Goal: Task Accomplishment & Management: Manage account settings

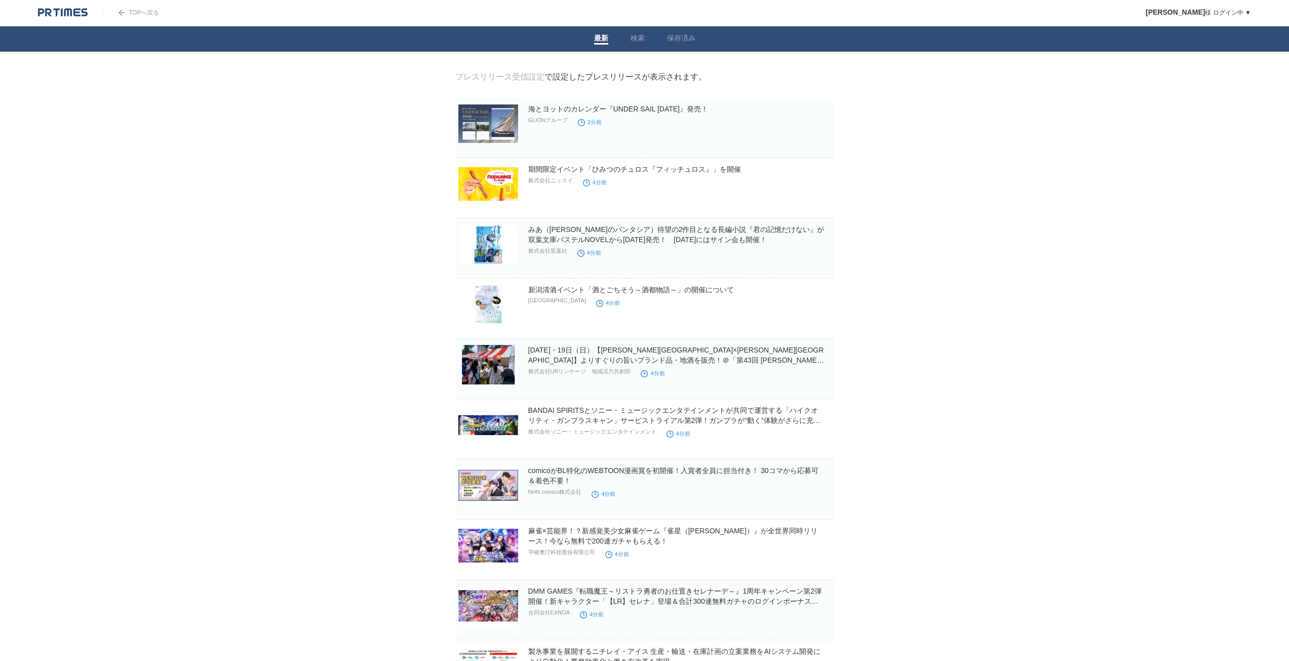
click at [521, 81] on link "プレスリリース受信設定" at bounding box center [499, 76] width 89 height 9
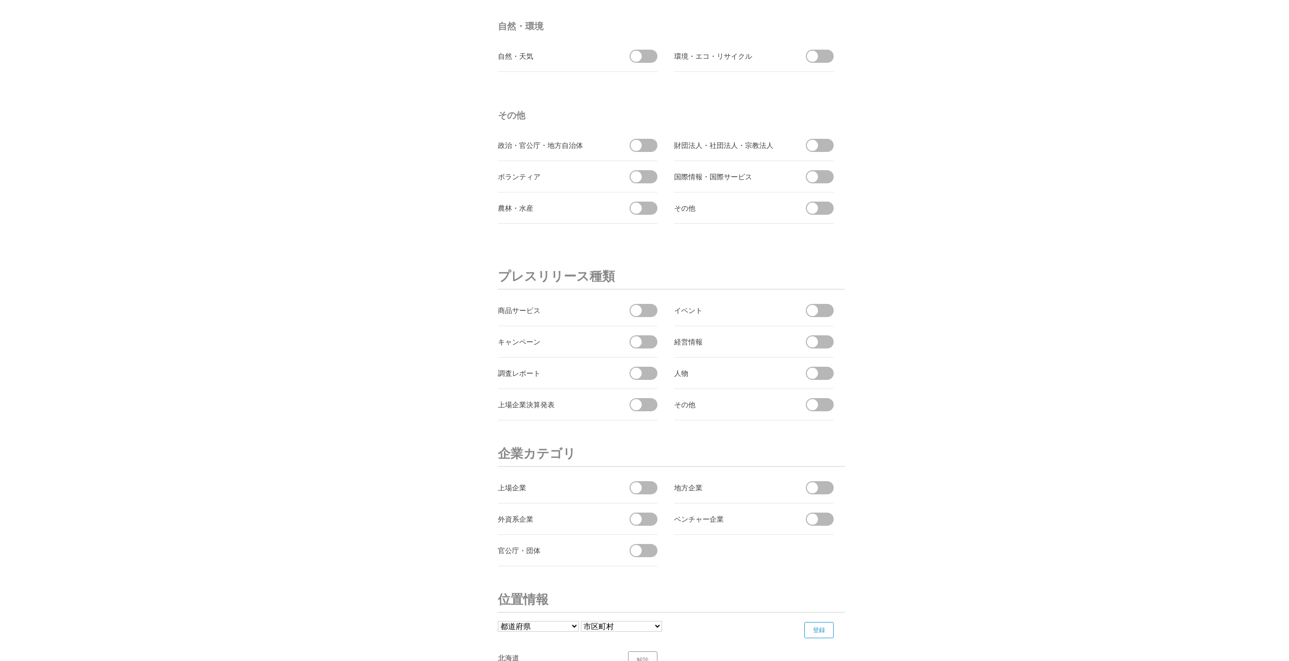
scroll to position [3314, 0]
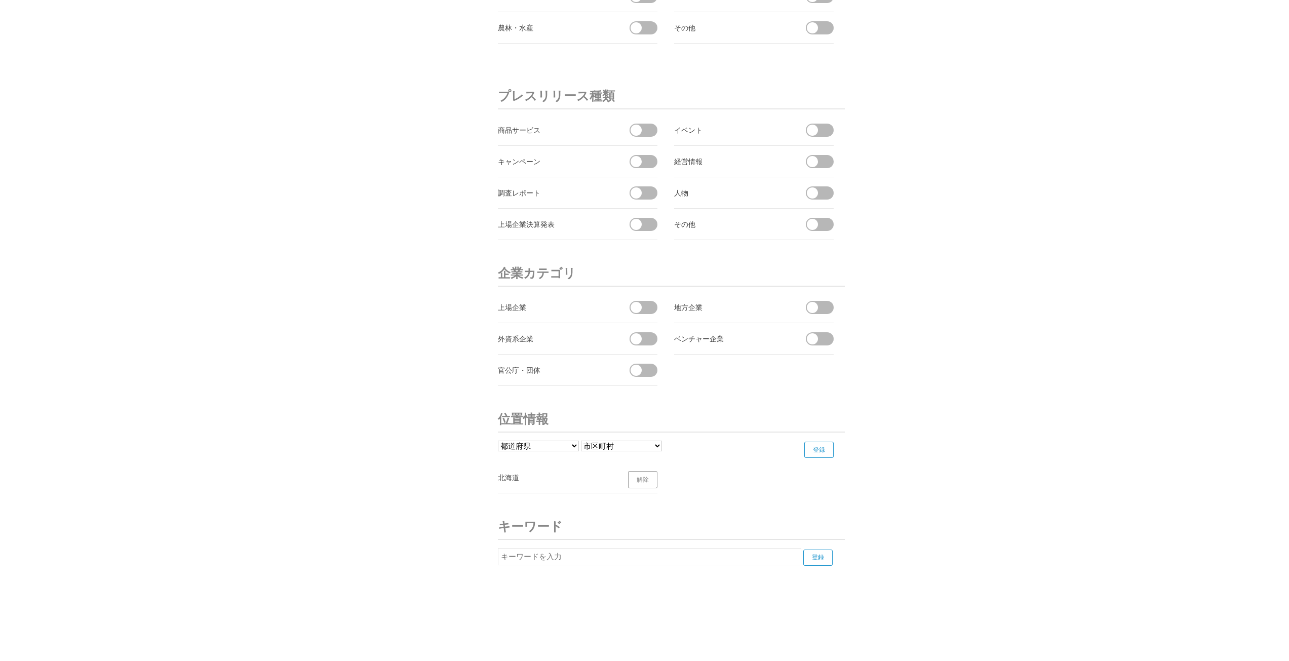
click at [635, 368] on span at bounding box center [635, 370] width 11 height 11
click at [0, 0] on input "checkbox" at bounding box center [0, 0] width 0 height 0
click at [635, 368] on span at bounding box center [639, 370] width 21 height 13
click at [0, 0] on input "受信しない" at bounding box center [0, 0] width 0 height 0
click at [565, 449] on select "都道府県 北海道 青森県 岩手県 宮城県 秋田県 山形県 福島県 茨城県 栃木県 群馬県 埼玉県 千葉県 東京都 神奈川県 新潟県 富山県 石川県 福井県" at bounding box center [538, 445] width 81 height 11
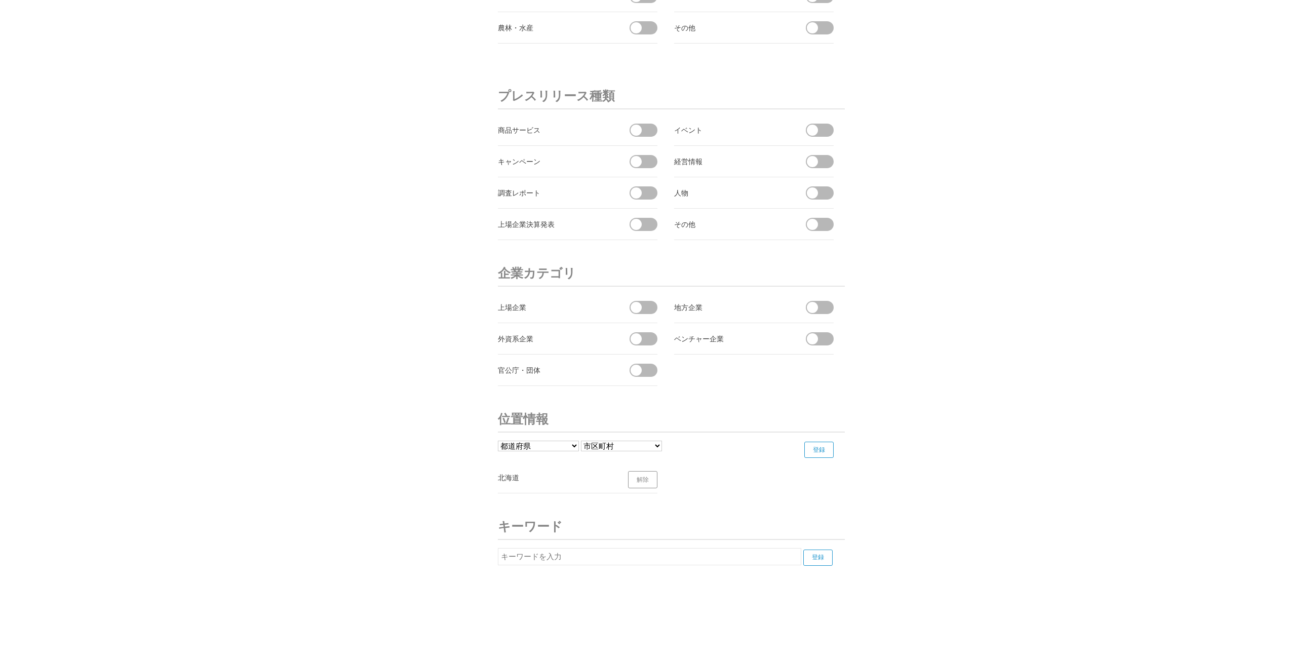
click at [565, 449] on select "都道府県 北海道 青森県 岩手県 宮城県 秋田県 山形県 福島県 茨城県 栃木県 群馬県 埼玉県 千葉県 東京都 神奈川県 新潟県 富山県 石川県 福井県" at bounding box center [538, 445] width 81 height 11
select select "01"
click at [498, 440] on select "都道府県 北海道 青森県 岩手県 宮城県 秋田県 山形県 福島県 茨城県 栃木県 群馬県 埼玉県 千葉県 東京都 神奈川県 新潟県 富山県 石川県 福井県" at bounding box center [538, 445] width 81 height 11
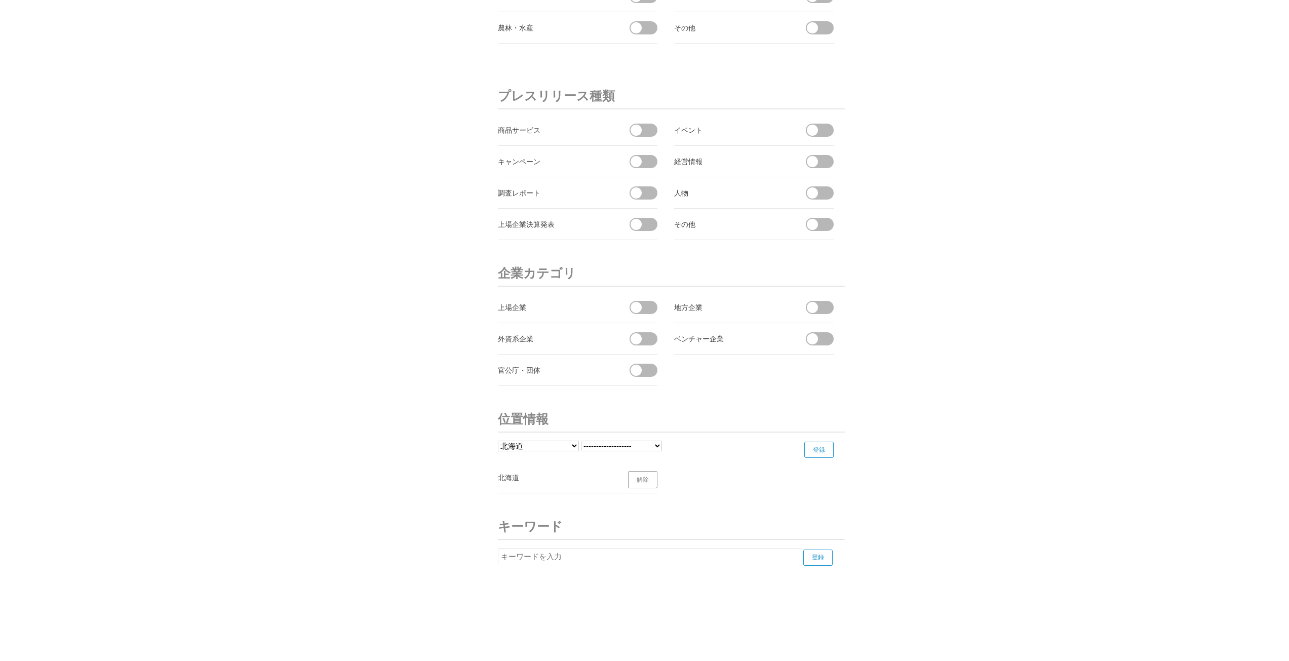
click at [650, 441] on select "------------------- 札幌市 函館市 小樽市 旭川市 室蘭市 釧路市 帯広市 北見市 夕張市 岩見沢市 網走市 留萌市 苫小牧市 稚内市 美…" at bounding box center [621, 445] width 81 height 11
click at [581, 440] on select "------------------- 札幌市 函館市 小樽市 旭川市 室蘭市 釧路市 帯広市 北見市 夕張市 岩見沢市 網走市 留萌市 苫小牧市 稚内市 美…" at bounding box center [621, 445] width 81 height 11
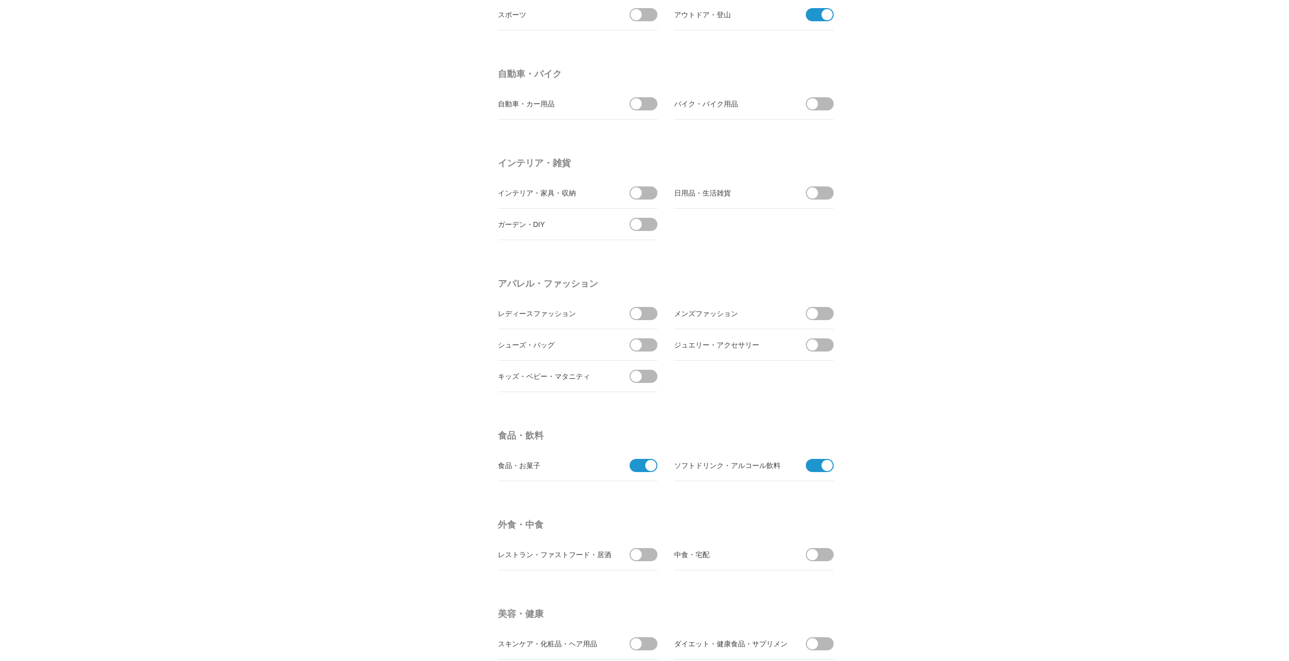
scroll to position [1340, 0]
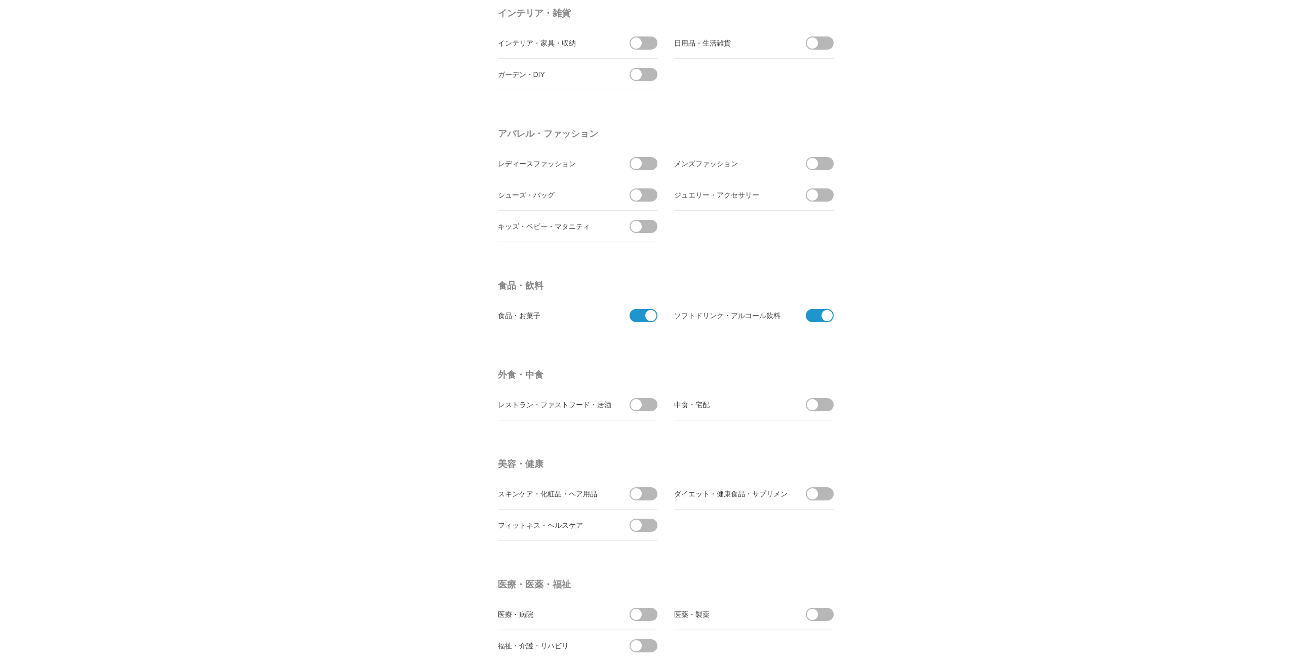
click at [640, 313] on span at bounding box center [639, 315] width 21 height 13
click at [0, 0] on input "checkbox" at bounding box center [0, 0] width 0 height 0
click at [814, 315] on span at bounding box center [816, 315] width 21 height 13
click at [0, 0] on input "checkbox" at bounding box center [0, 0] width 0 height 0
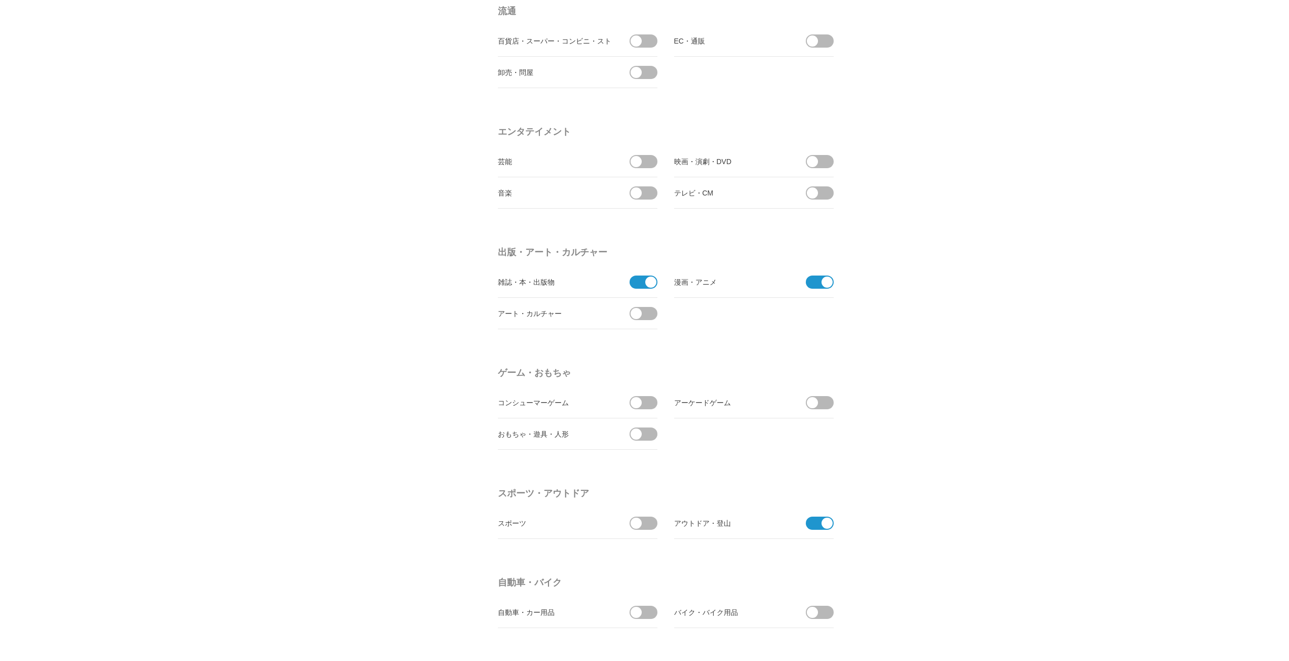
scroll to position [935, 0]
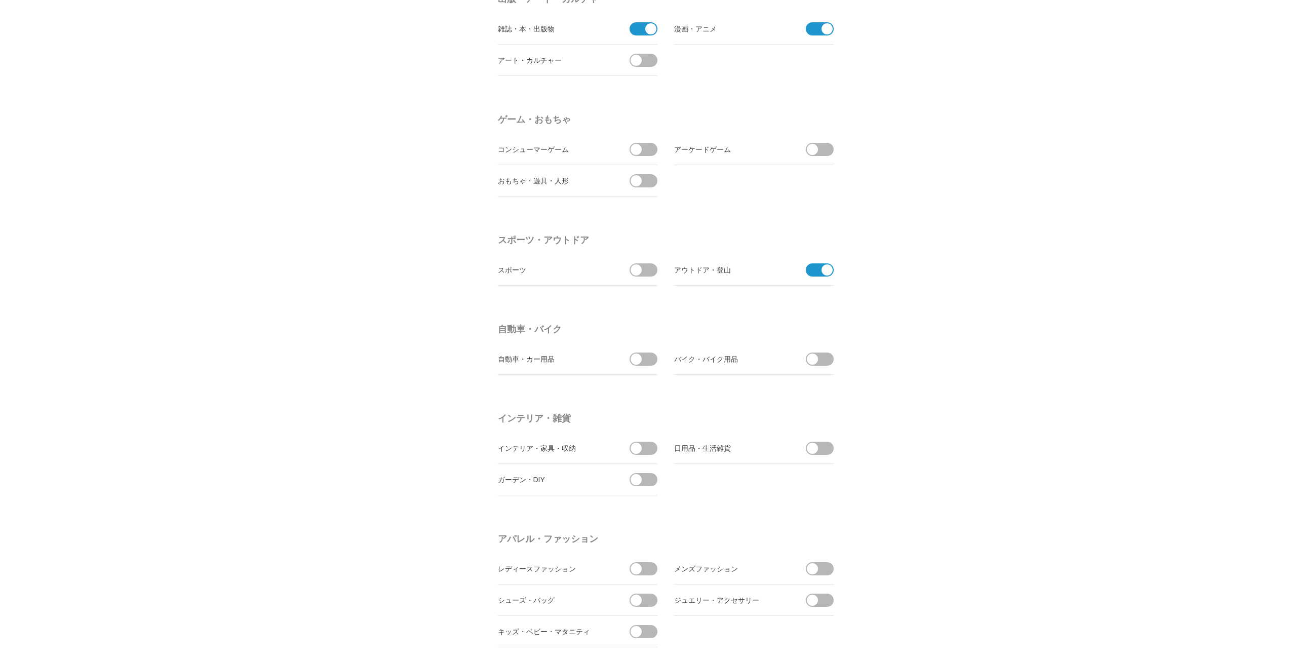
click at [816, 262] on li "アウトドア・登山" at bounding box center [753, 269] width 159 height 31
click at [815, 264] on span at bounding box center [816, 269] width 21 height 13
click at [0, 0] on input "checkbox" at bounding box center [0, 0] width 0 height 0
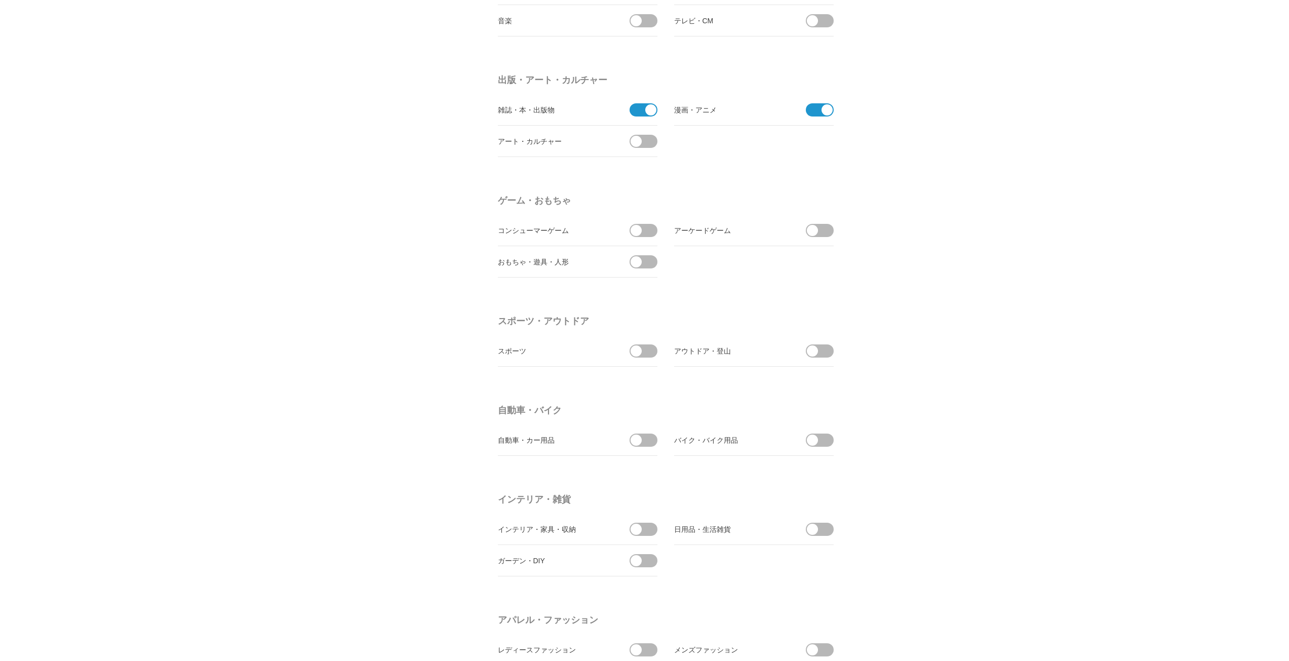
scroll to position [783, 0]
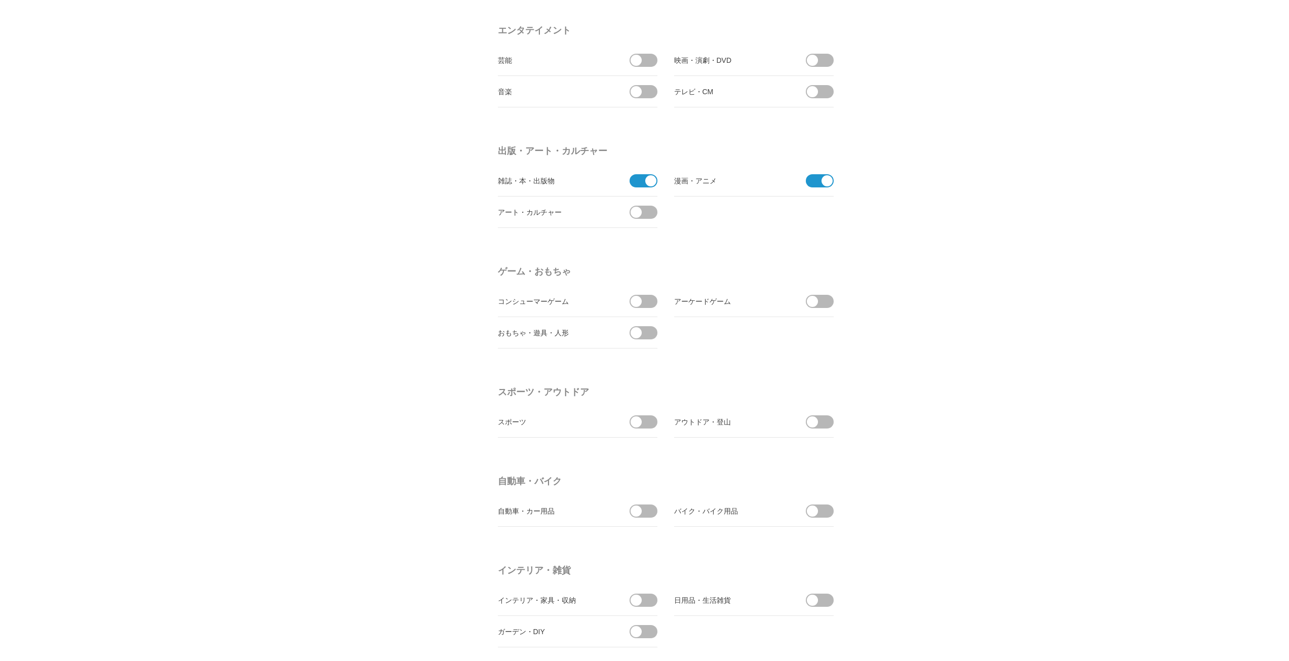
click at [807, 177] on span at bounding box center [816, 180] width 21 height 13
click at [0, 0] on input "checkbox" at bounding box center [0, 0] width 0 height 0
click at [648, 181] on span at bounding box center [650, 180] width 11 height 11
click at [0, 0] on input "checkbox" at bounding box center [0, 0] width 0 height 0
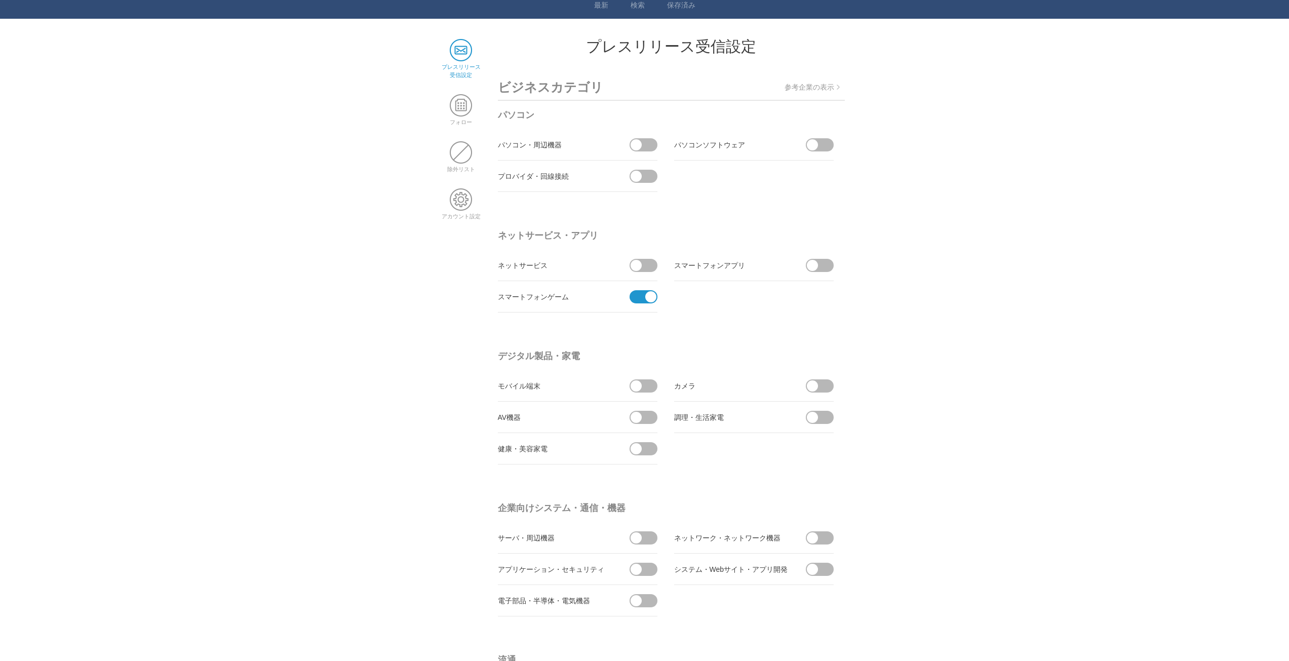
scroll to position [51, 0]
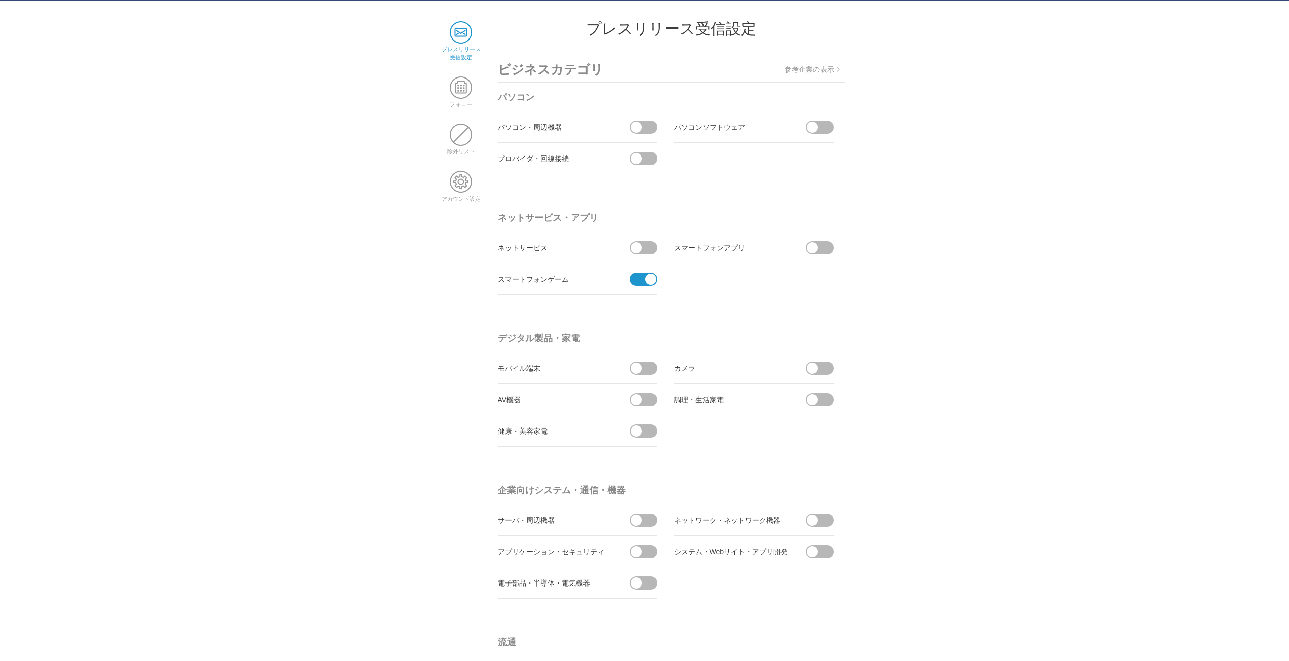
click at [644, 281] on span at bounding box center [639, 278] width 21 height 13
click at [0, 0] on input "checkbox" at bounding box center [0, 0] width 0 height 0
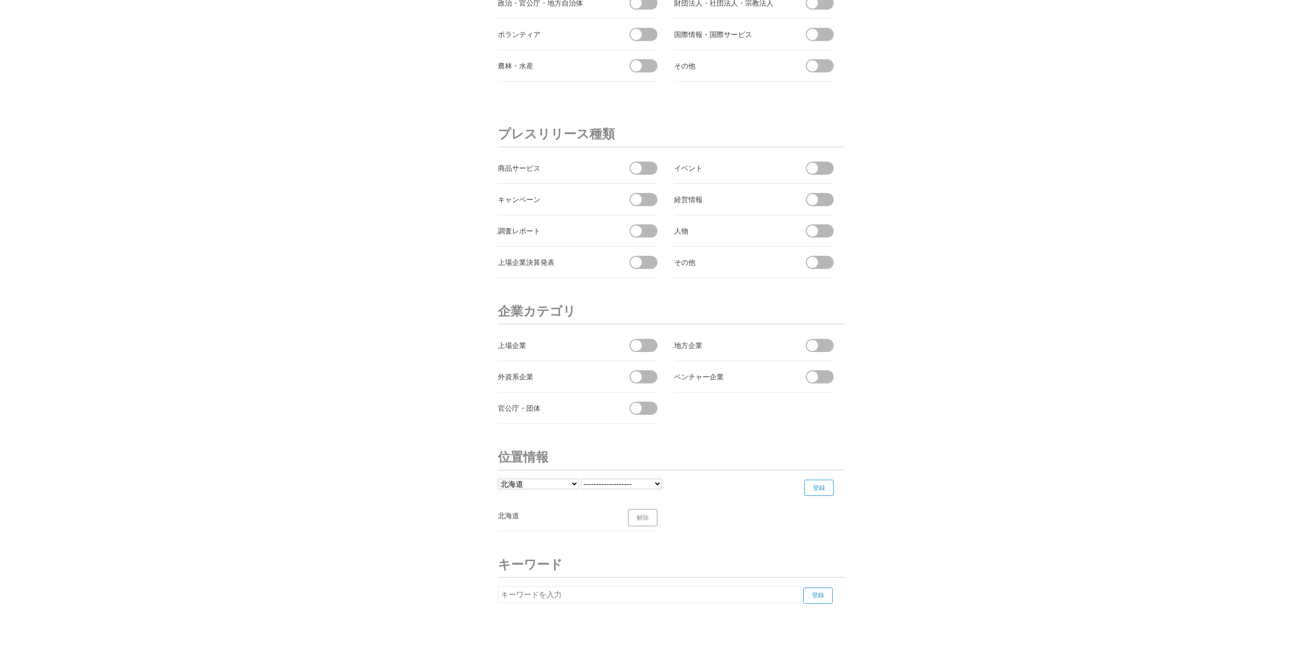
scroll to position [3314, 0]
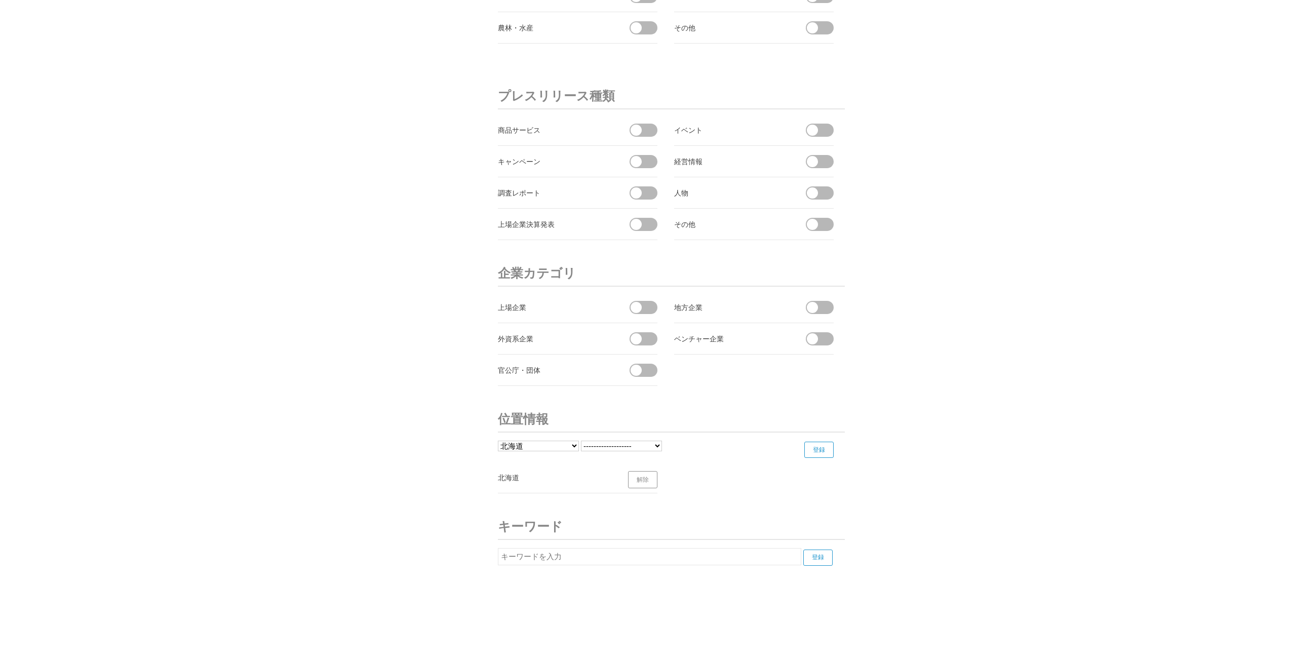
click at [821, 454] on input "登録" at bounding box center [818, 449] width 29 height 16
click at [707, 475] on ul "北海道 解除" at bounding box center [671, 481] width 347 height 31
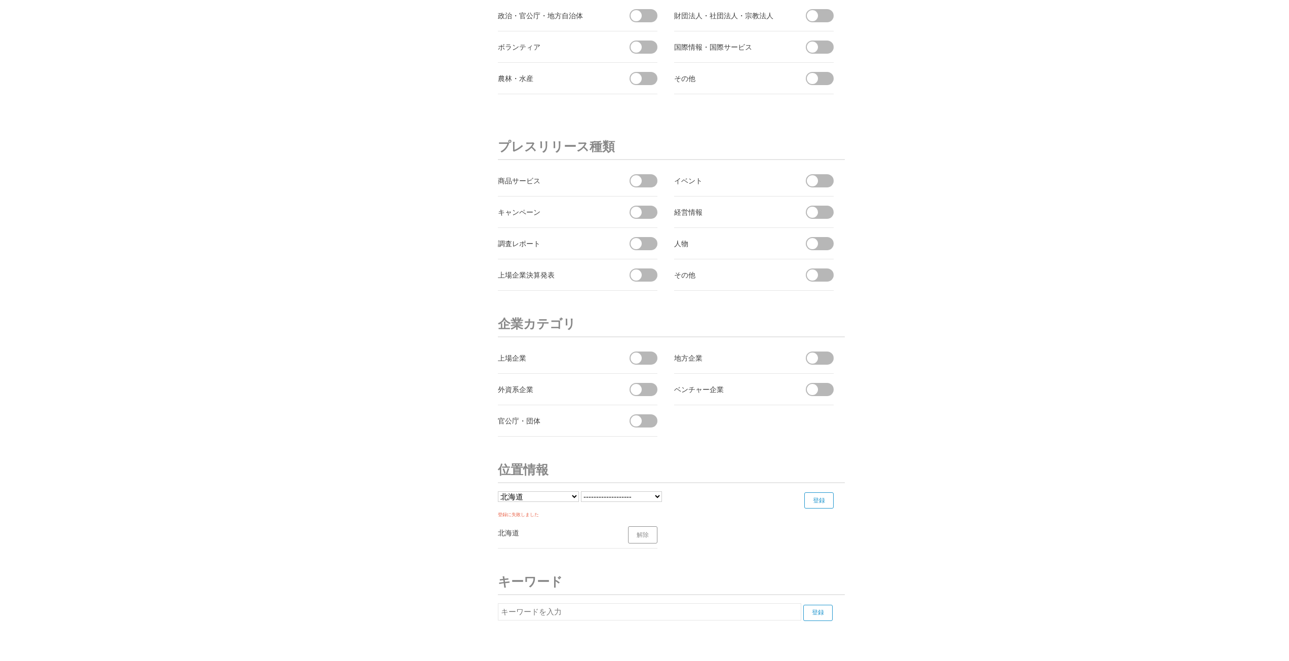
scroll to position [3319, 0]
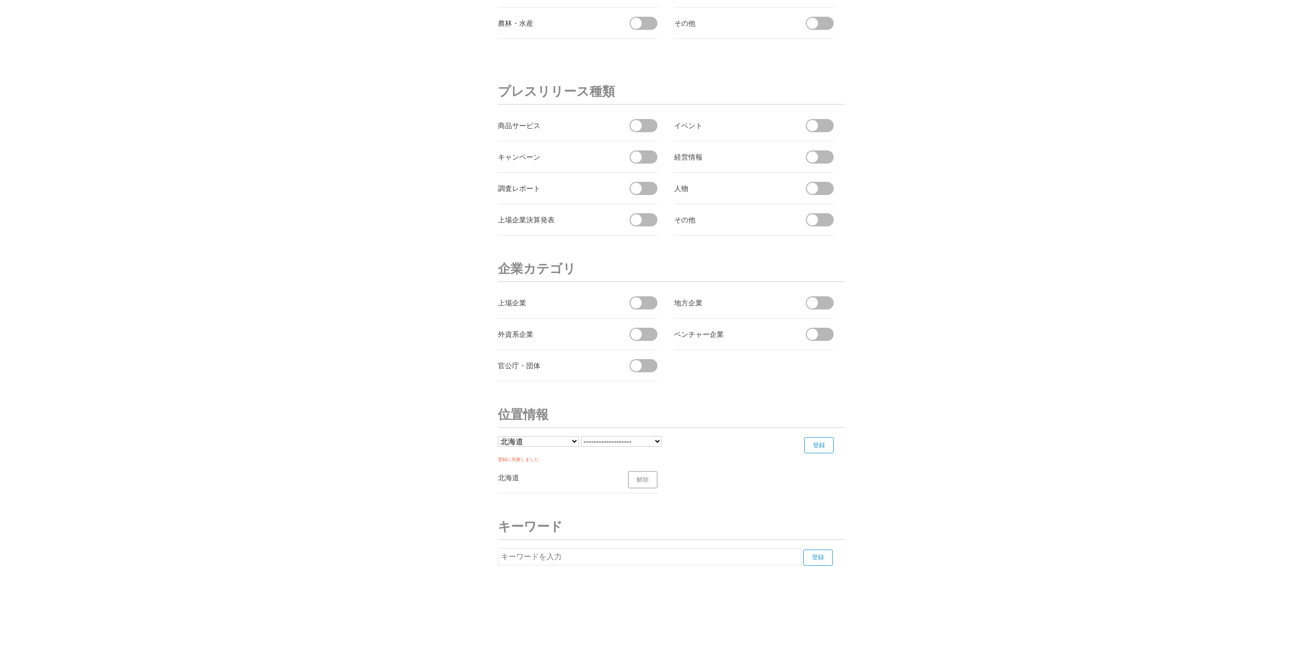
click at [621, 447] on form "都道府県 北海道 青森県 岩手県 宮城県 秋田県 山形県 福島県 茨城県 栃木県 群馬県 埼玉県 千葉県 東京都 神奈川県 新潟県 富山県 石川県 福井県 山…" at bounding box center [671, 444] width 347 height 17
click at [629, 438] on select "------------------- 札幌市 函館市 小樽市 旭川市 室蘭市 釧路市 帯広市 北見市 夕張市 岩見沢市 網走市 留萌市 苫小牧市 稚内市 美…" at bounding box center [621, 441] width 81 height 11
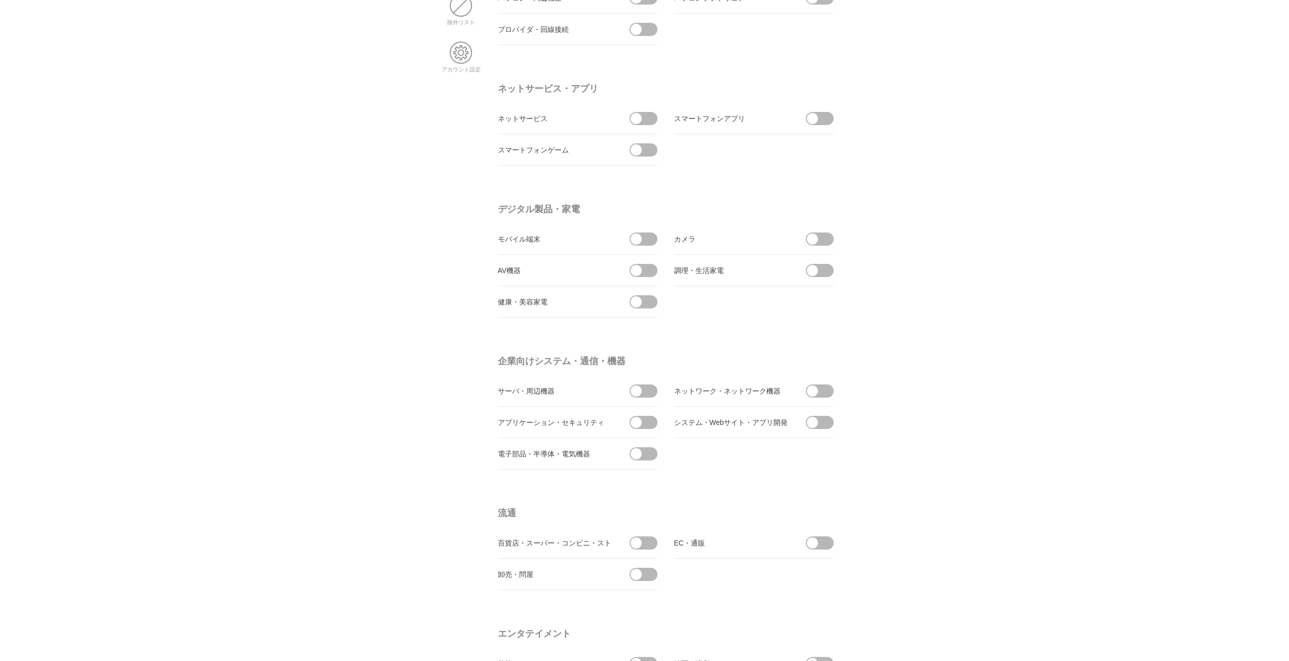
scroll to position [0, 0]
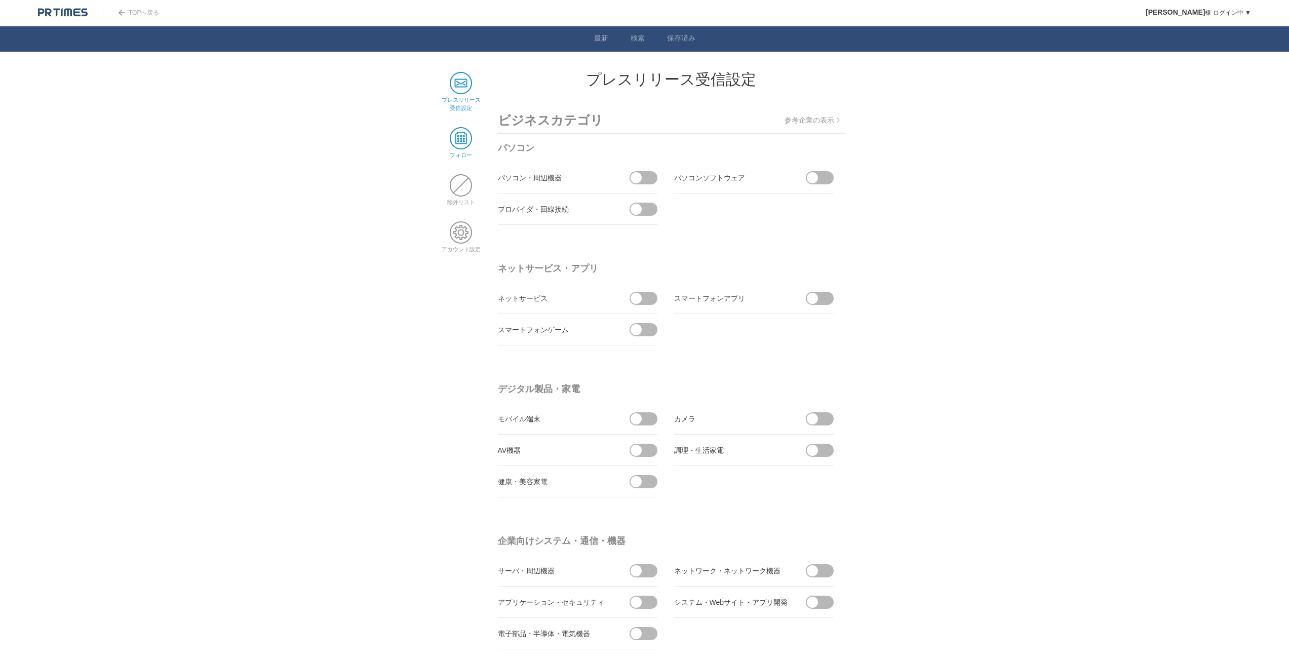
click at [461, 147] on span at bounding box center [461, 138] width 22 height 22
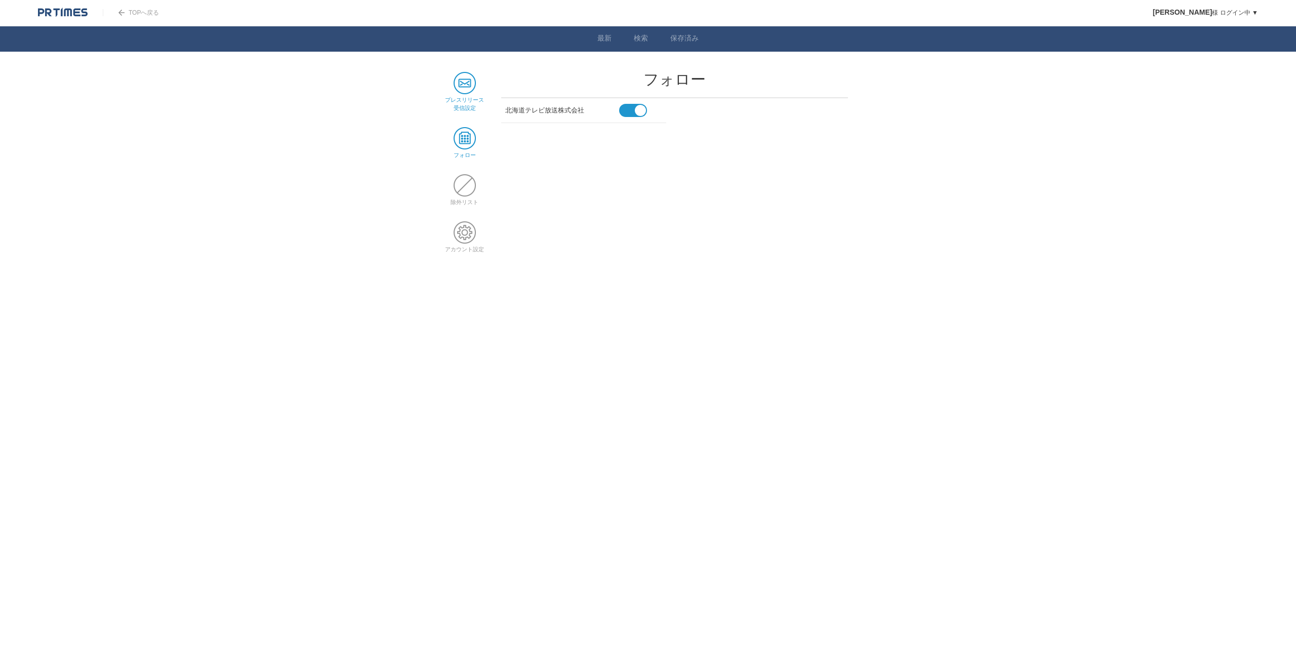
click at [463, 99] on link "プレスリリース 受信設定" at bounding box center [464, 100] width 39 height 22
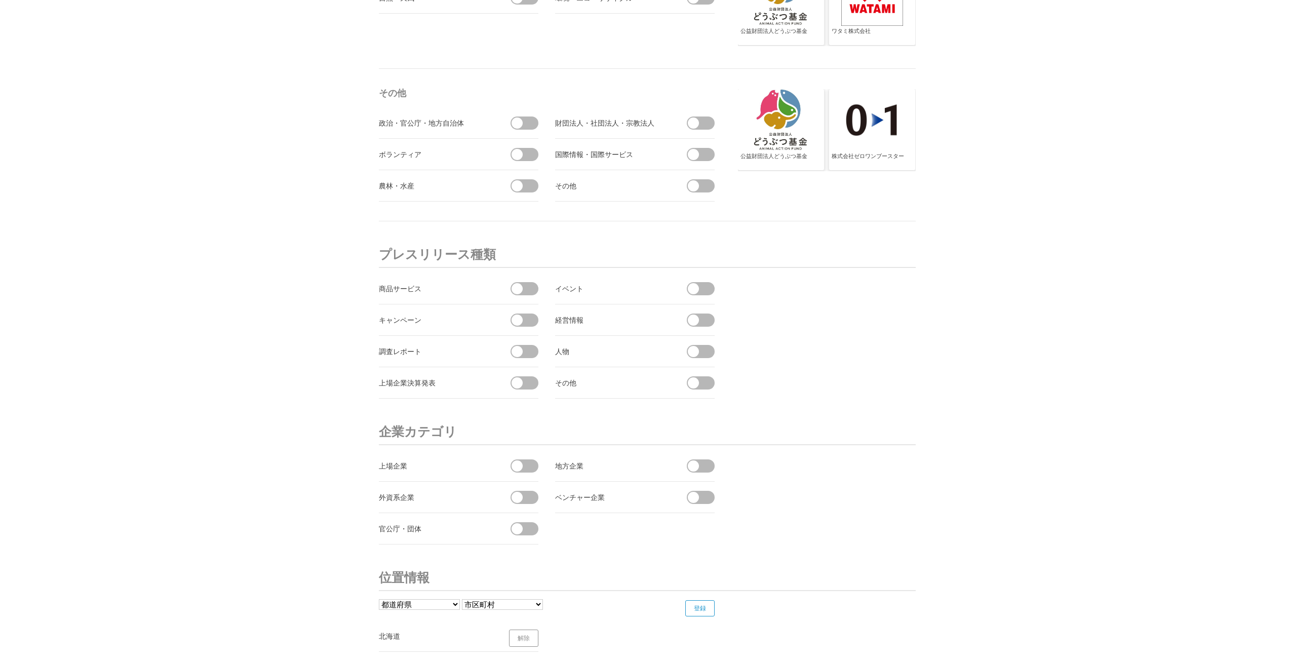
scroll to position [3601, 0]
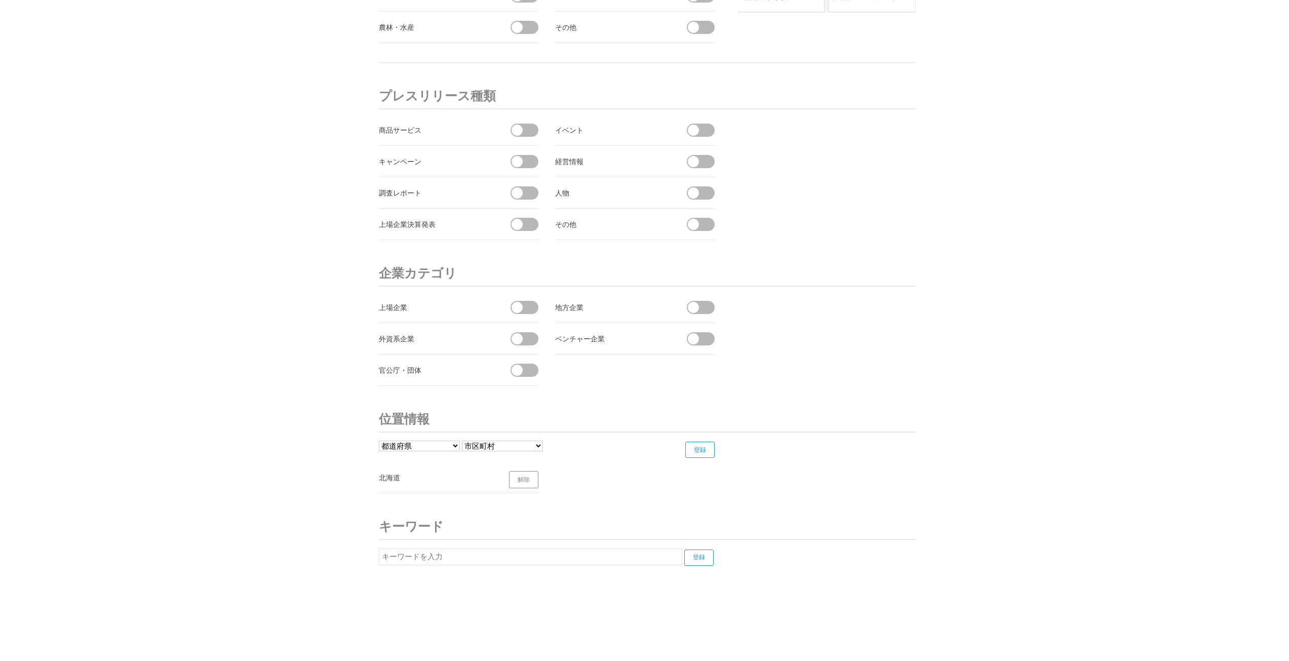
click at [446, 448] on select "都道府県 北海道 青森県 岩手県 宮城県 秋田県 山形県 福島県 茨城県 栃木県 群馬県 埼玉県 千葉県 東京都 神奈川県 新潟県 富山県 石川県 福井県" at bounding box center [419, 445] width 81 height 11
select select "01"
click at [379, 440] on select "都道府県 北海道 青森県 岩手県 宮城県 秋田県 山形県 福島県 茨城県 栃木県 群馬県 埼玉県 千葉県 東京都 神奈川県 新潟県 富山県 石川県 福井県" at bounding box center [419, 445] width 81 height 11
click at [532, 444] on select "------------------- 札幌市 函館市 小樽市 旭川市 室蘭市 釧路市 帯広市 北見市 夕張市 岩見沢市 網走市 留萌市 苫小牧市 稚内市 美…" at bounding box center [502, 445] width 81 height 11
click at [462, 440] on select "------------------- 札幌市 函館市 小樽市 旭川市 室蘭市 釧路市 帯広市 北見市 夕張市 岩見沢市 網走市 留萌市 苫小牧市 稚内市 美…" at bounding box center [502, 445] width 81 height 11
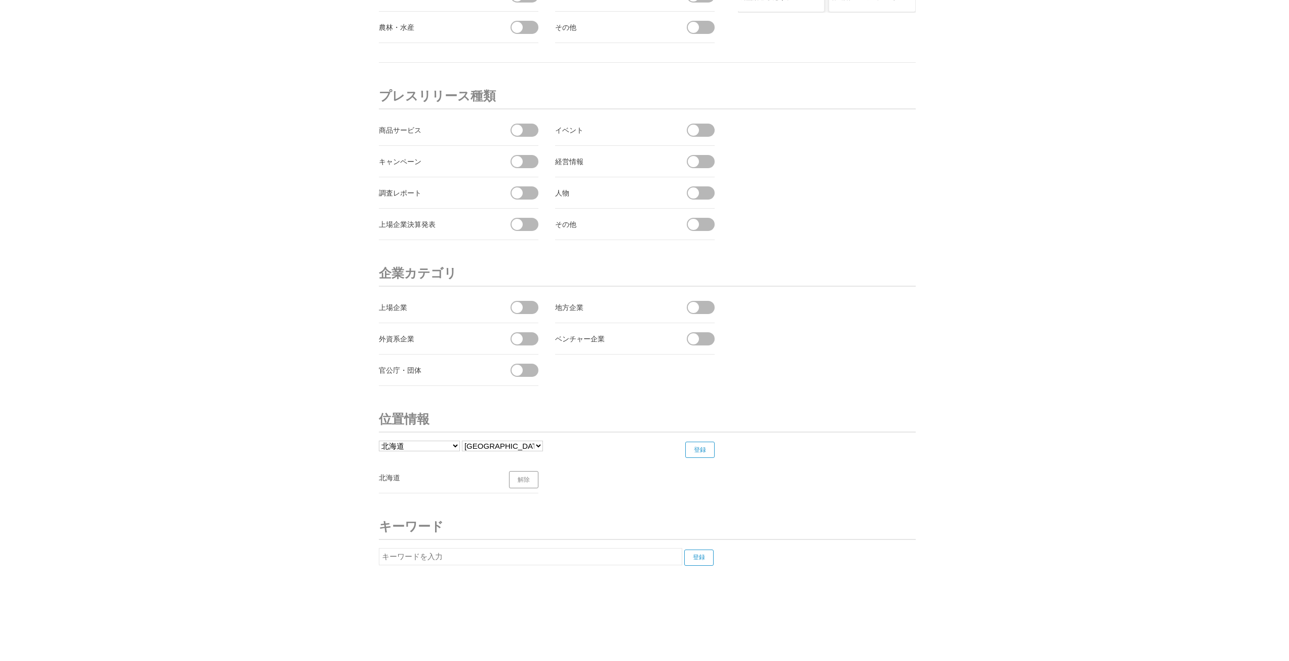
click at [701, 448] on input "登録" at bounding box center [699, 449] width 29 height 16
click at [533, 449] on select "------------------- 札幌市 函館市 小樽市 旭川市 室蘭市 釧路市 帯広市 北見市 夕張市 岩見沢市 網走市 留萌市 苫小牧市 稚内市 美…" at bounding box center [502, 445] width 81 height 11
select select "01202"
click at [462, 440] on select "------------------- 札幌市 函館市 小樽市 旭川市 室蘭市 釧路市 帯広市 北見市 夕張市 岩見沢市 網走市 留萌市 苫小牧市 稚内市 美…" at bounding box center [502, 445] width 81 height 11
click at [695, 480] on link "解除" at bounding box center [699, 479] width 29 height 17
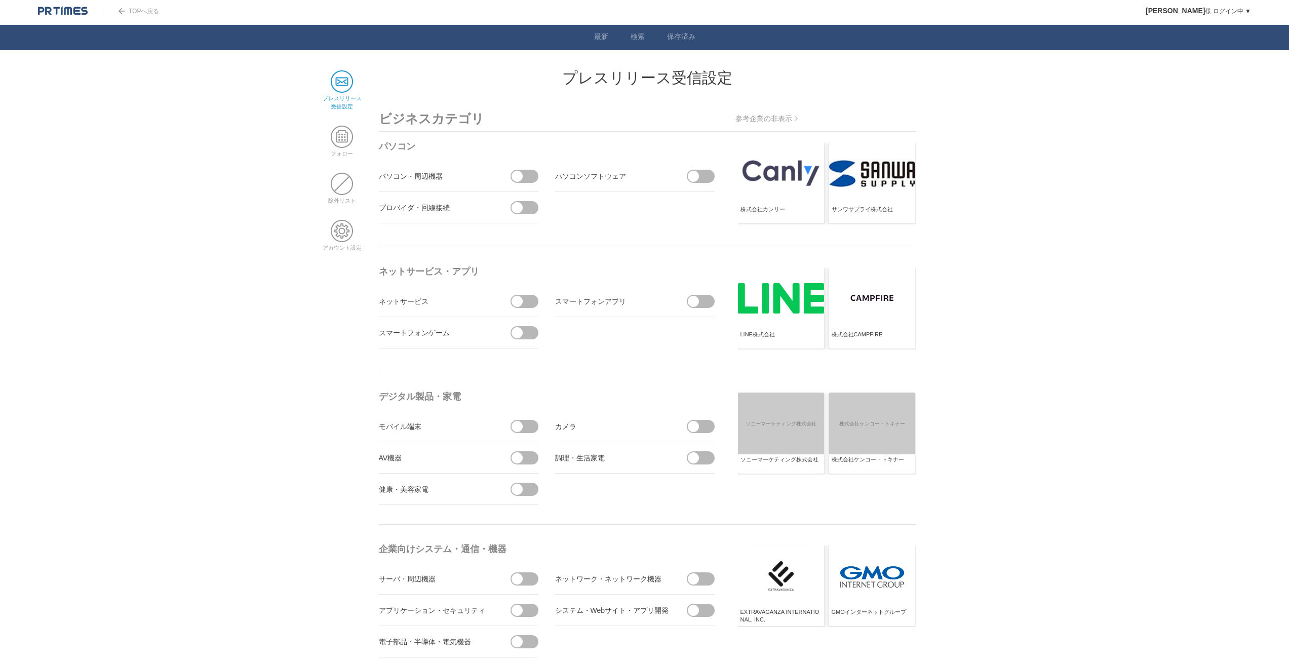
scroll to position [0, 0]
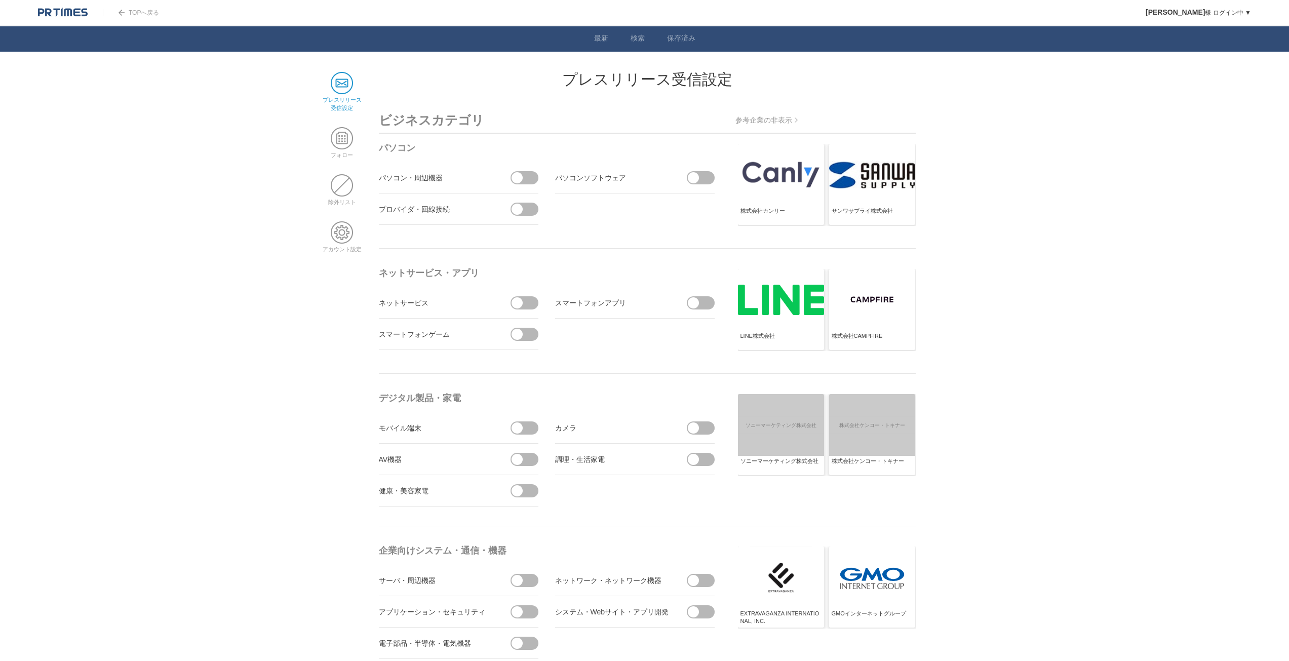
click at [61, 12] on img at bounding box center [63, 13] width 50 height 10
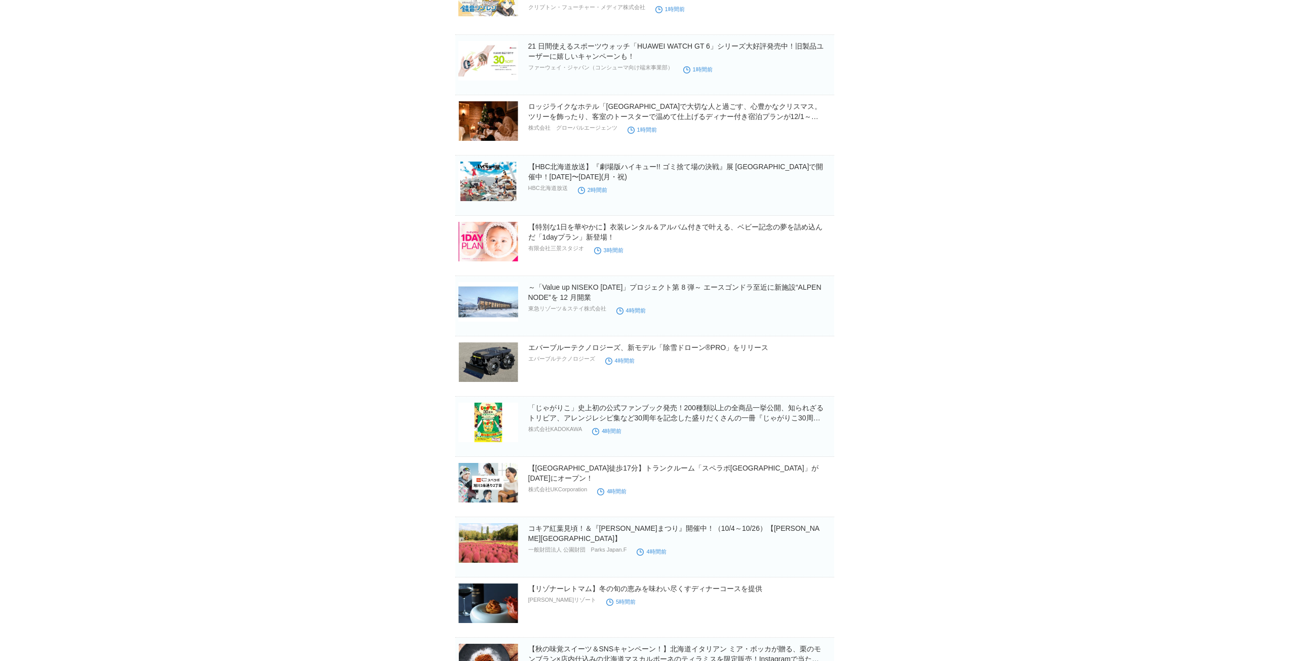
scroll to position [203, 0]
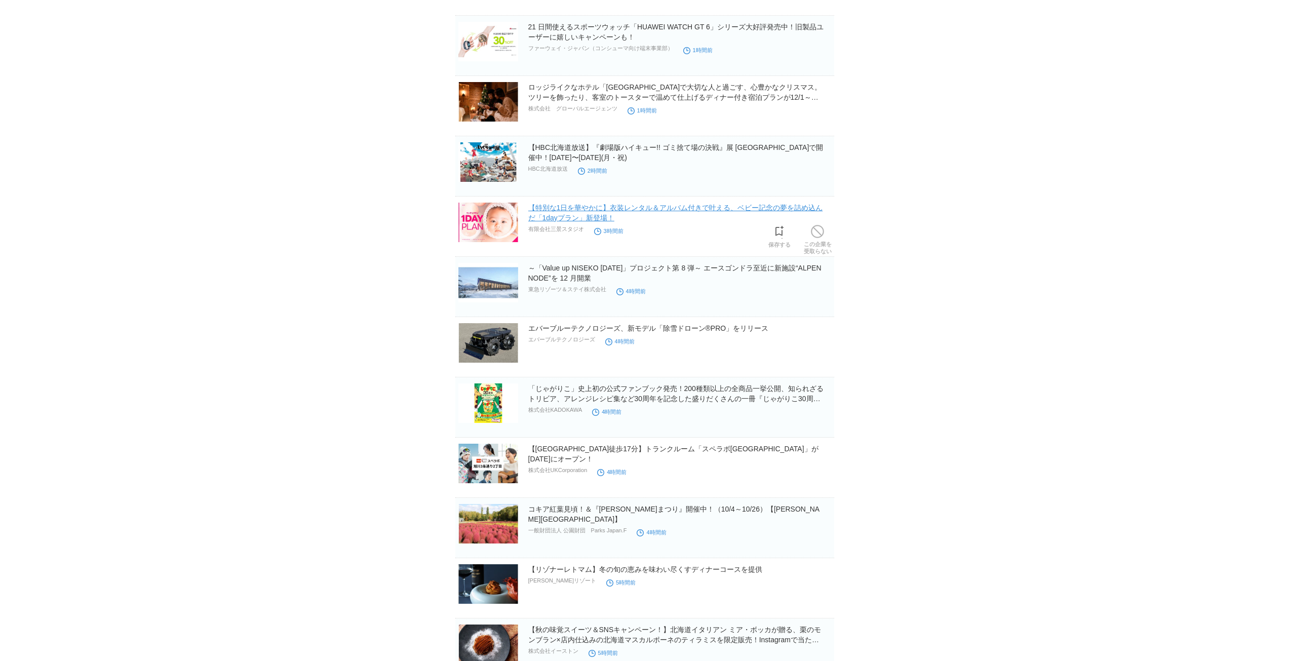
click at [575, 211] on link "【特別な1日を華やかに】衣装レンタル＆アルバム付きで叶える、ベビー記念の夢を詰め込んだ「1dayプラン」新登場！" at bounding box center [675, 213] width 295 height 18
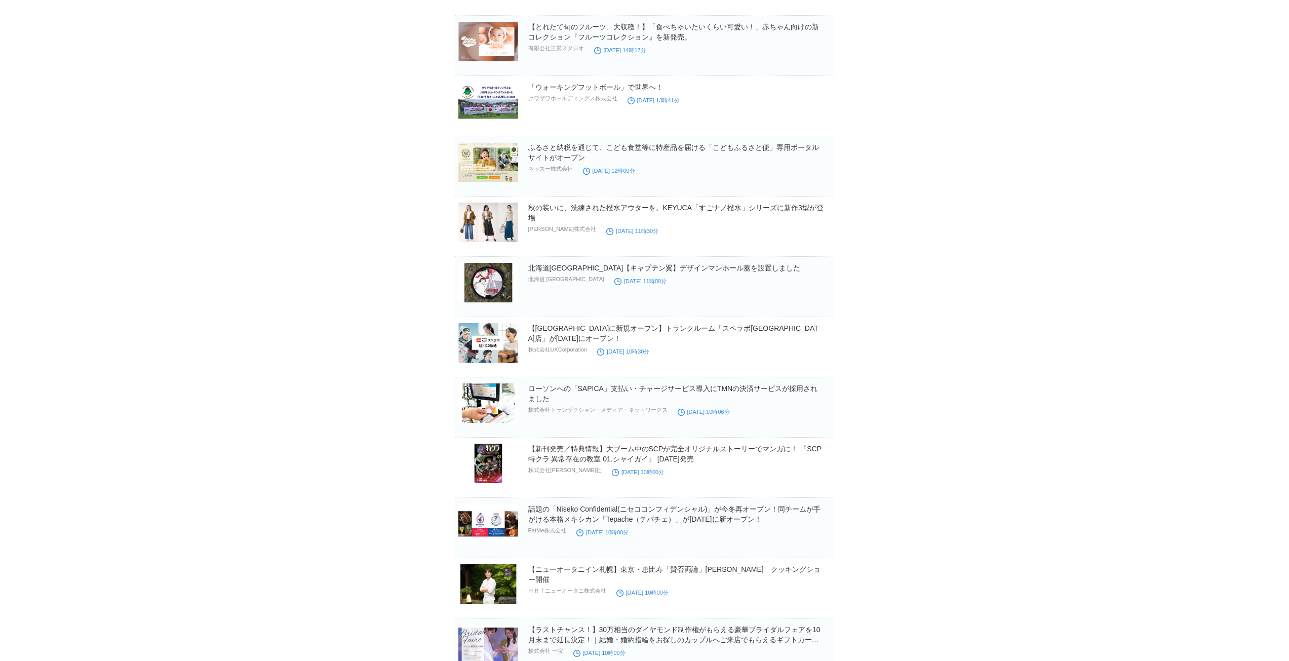
scroll to position [1556, 0]
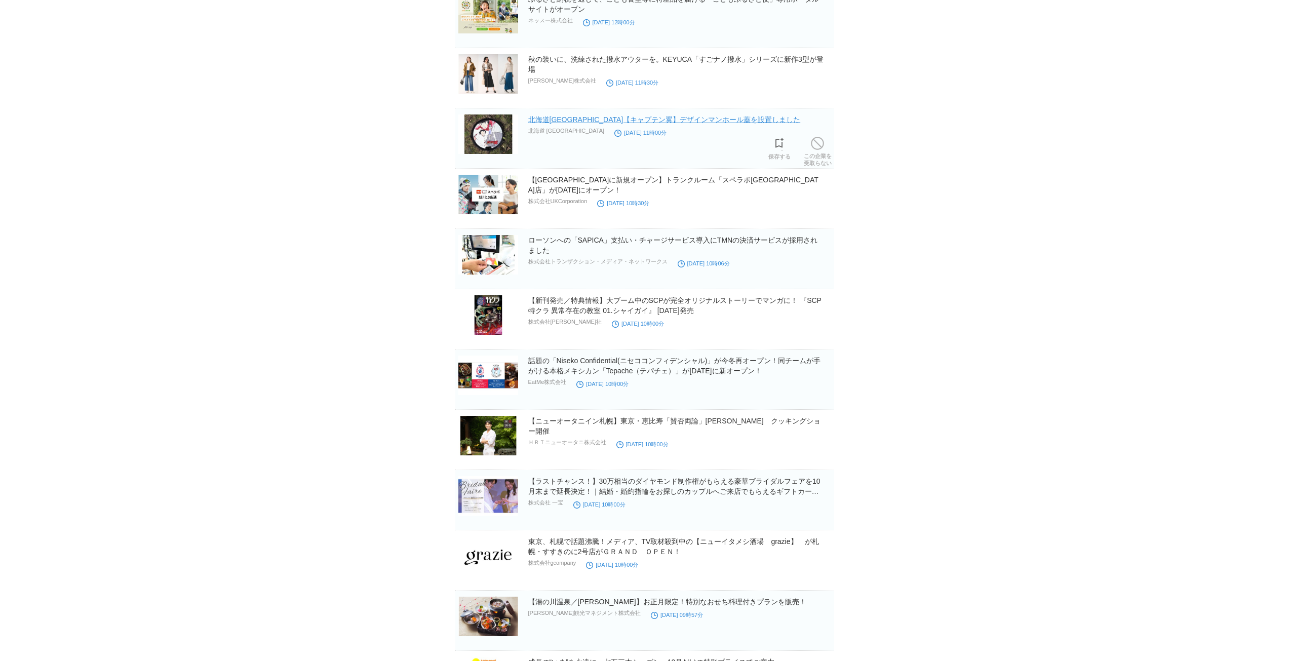
click at [548, 124] on link "北海道[GEOGRAPHIC_DATA]【キャプテン翼】デザインマンホール蓋を設置しました" at bounding box center [664, 119] width 272 height 8
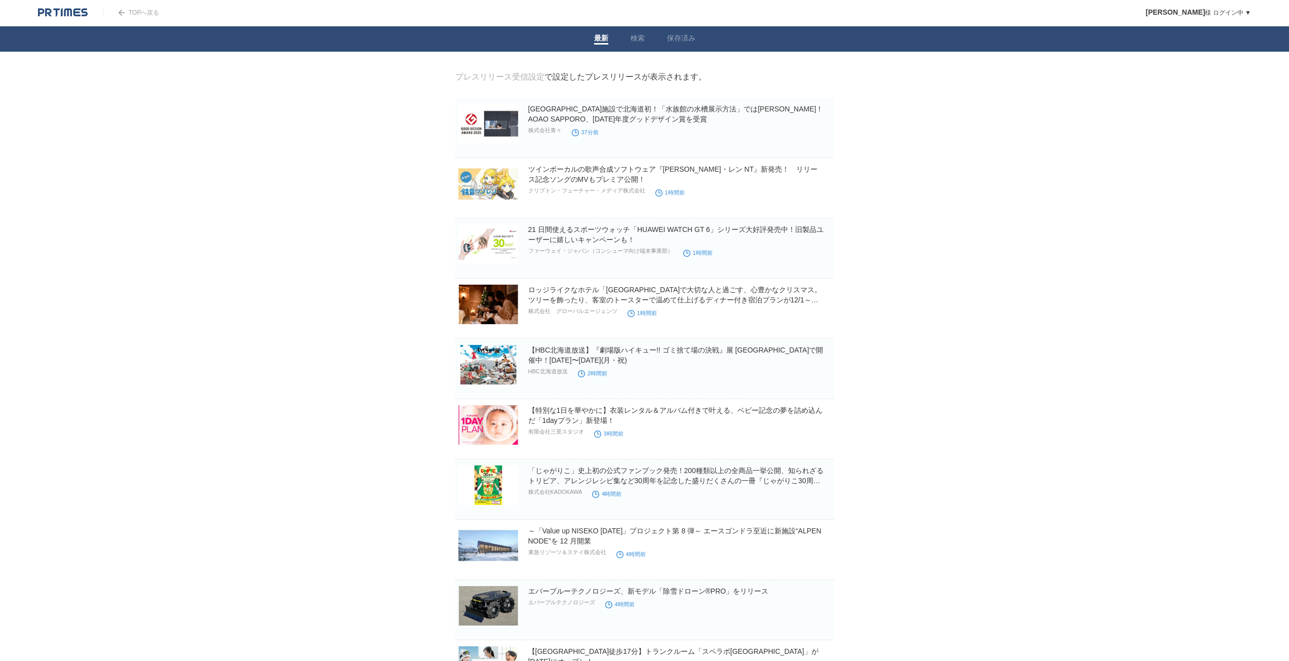
click at [509, 75] on link "プレスリリース受信設定" at bounding box center [499, 76] width 89 height 9
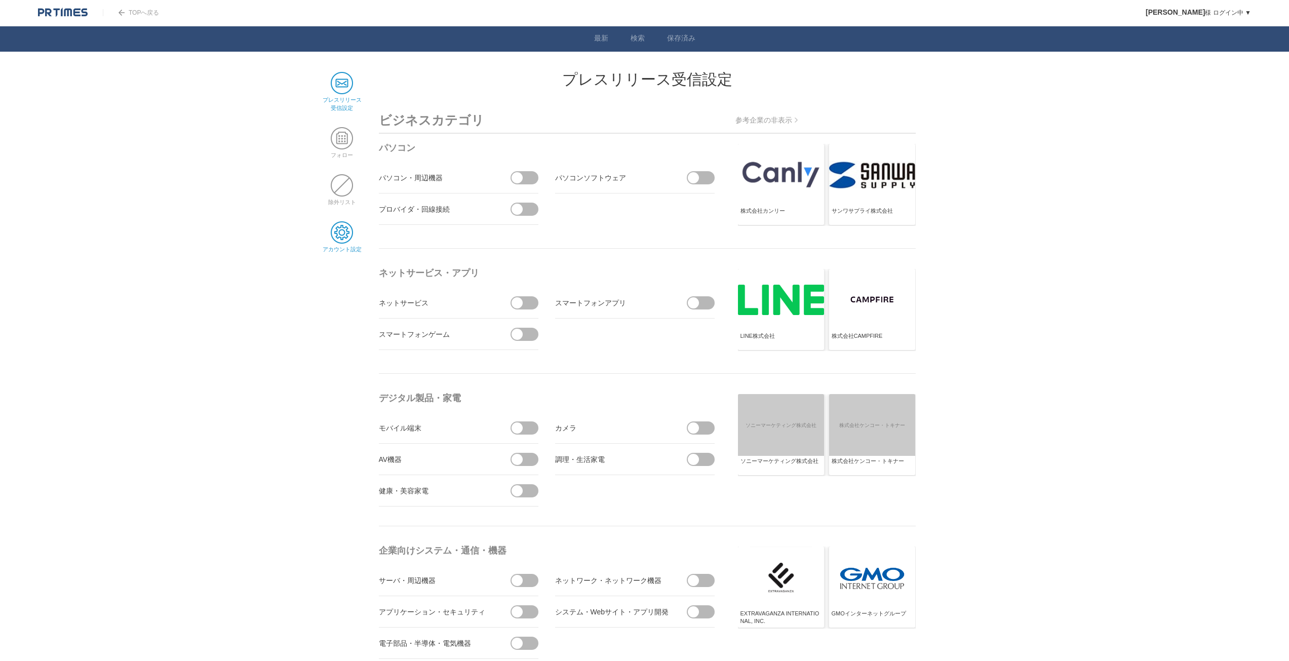
click at [343, 228] on span at bounding box center [342, 232] width 22 height 22
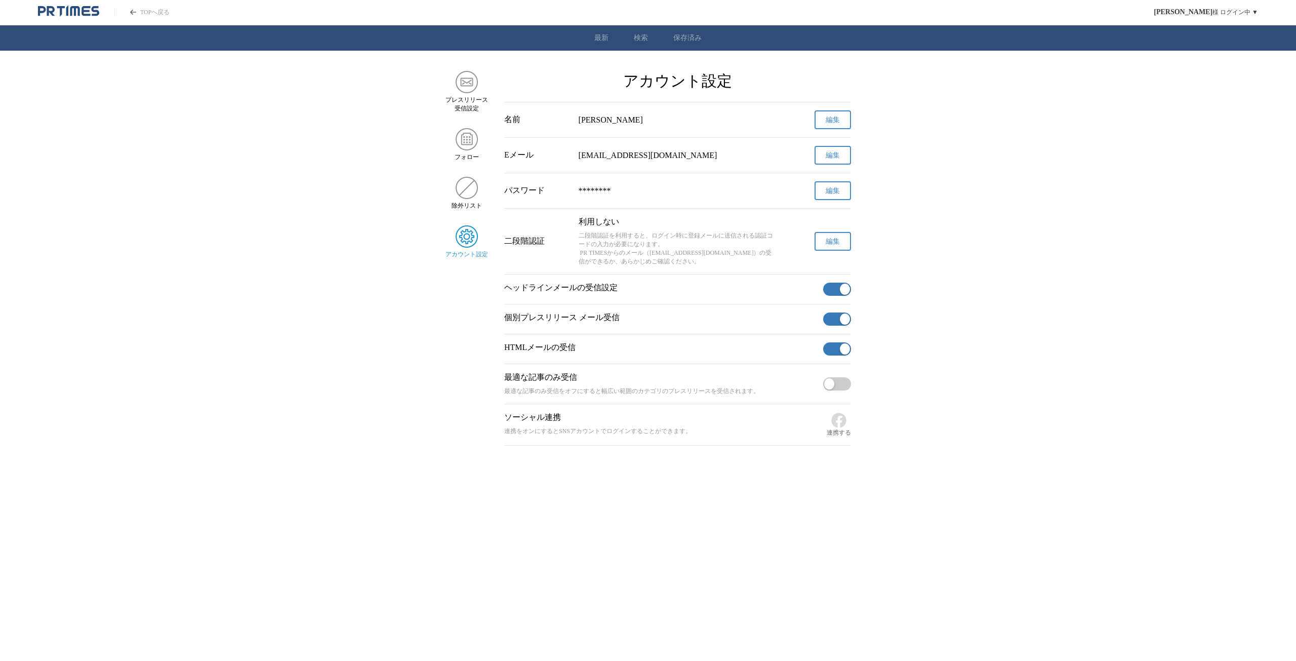
click at [843, 353] on span "button" at bounding box center [845, 348] width 10 height 11
click at [833, 354] on span "button" at bounding box center [829, 348] width 10 height 11
click at [830, 163] on button "編集" at bounding box center [833, 155] width 36 height 19
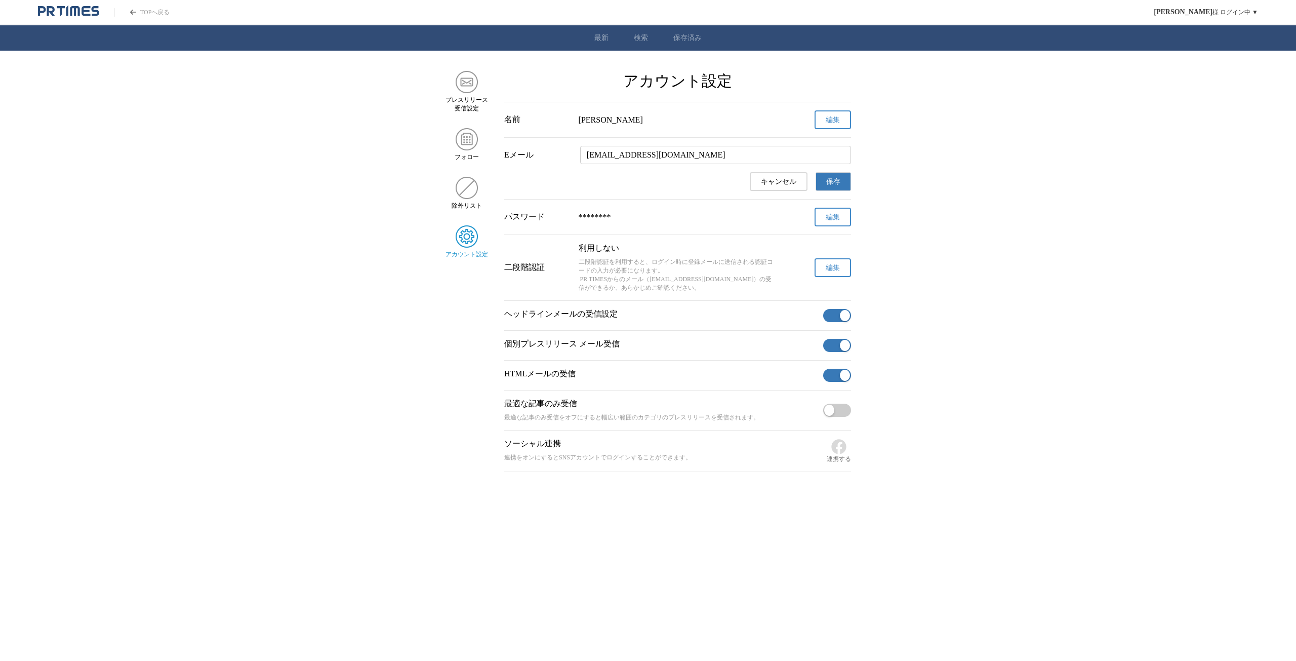
click at [792, 181] on span "キャンセル" at bounding box center [778, 181] width 35 height 9
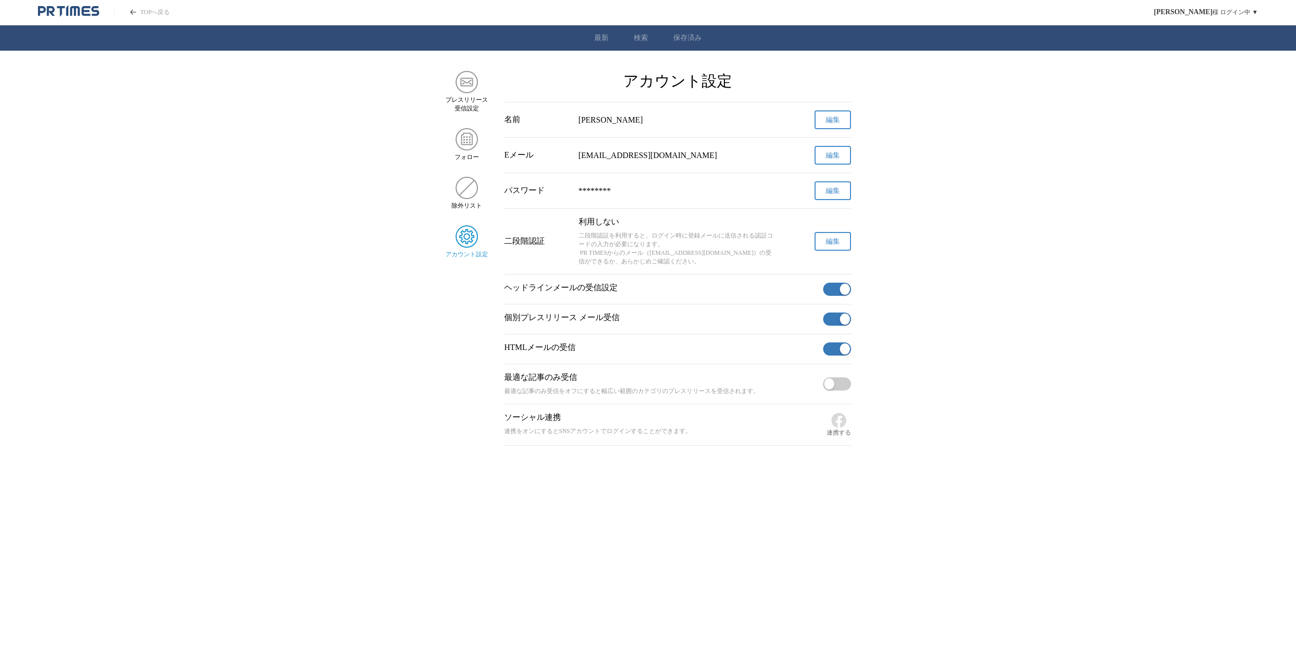
click at [1008, 283] on main "プレスリリース 受信設定 フォロー 除外リスト アカウント設定 アカウント設定 名前 [PERSON_NAME] 編集 Eメール [EMAIL_ADDRESS…" at bounding box center [648, 258] width 1296 height 375
